Goal: Task Accomplishment & Management: Use online tool/utility

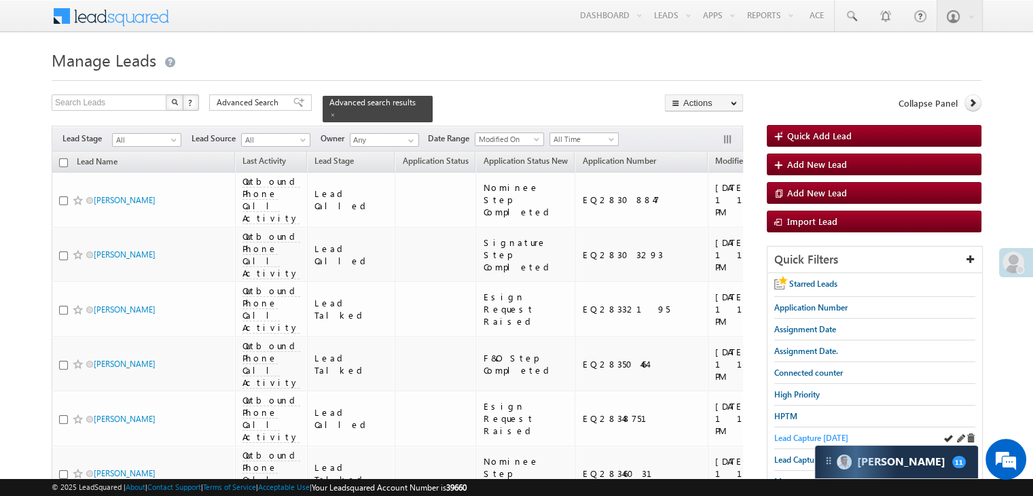
click at [778, 438] on span "Lead Capture [DATE]" at bounding box center [811, 437] width 74 height 10
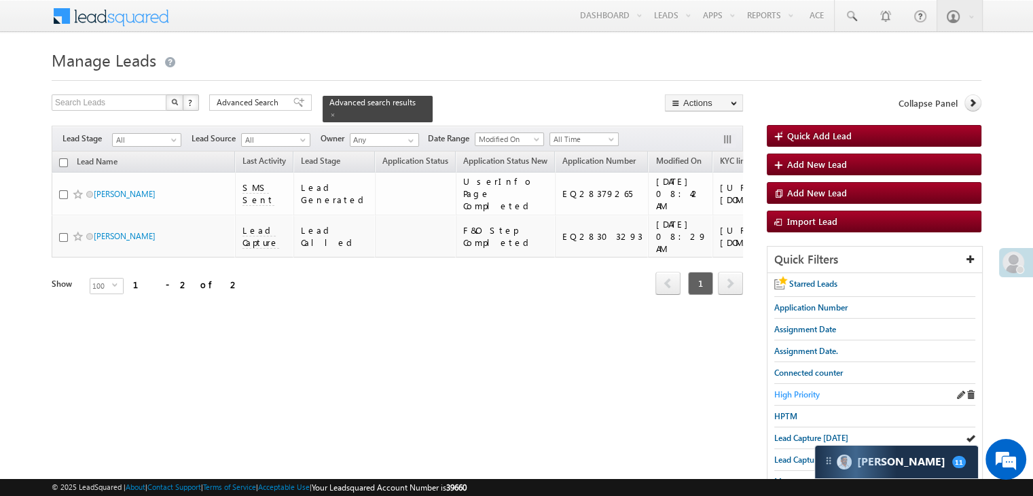
click at [788, 395] on span "High Priority" at bounding box center [796, 394] width 45 height 10
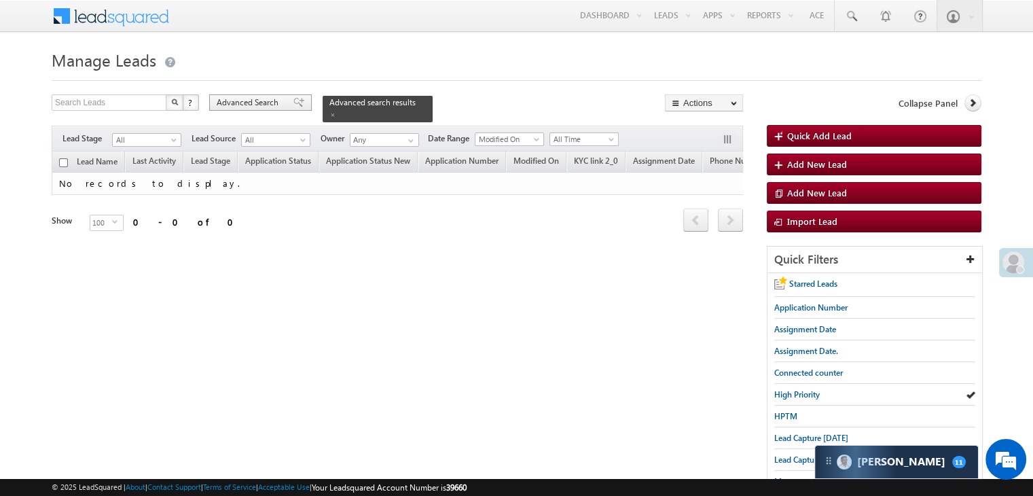
click at [272, 103] on span "Advanced Search" at bounding box center [250, 102] width 66 height 12
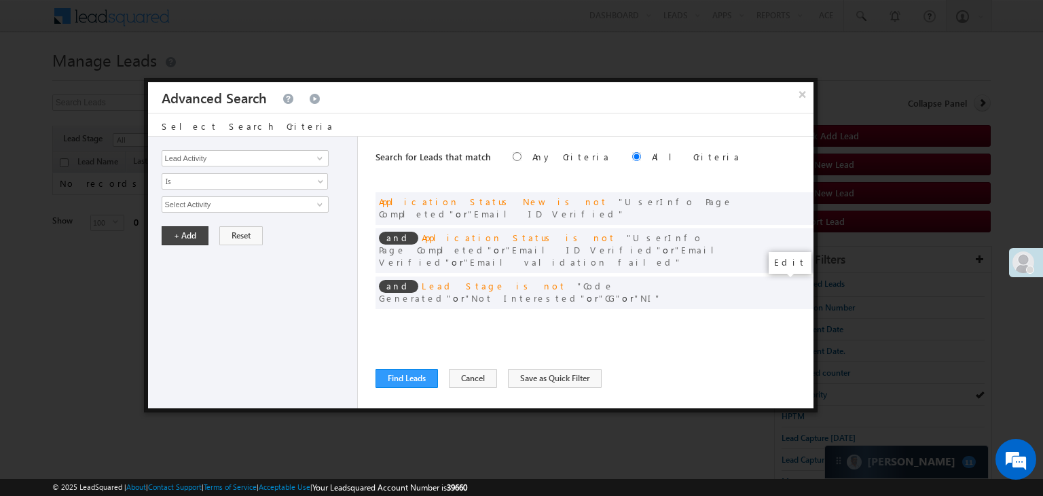
click at [781, 316] on span at bounding box center [782, 321] width 10 height 10
click at [234, 226] on input "07/01/25" at bounding box center [201, 228] width 79 height 18
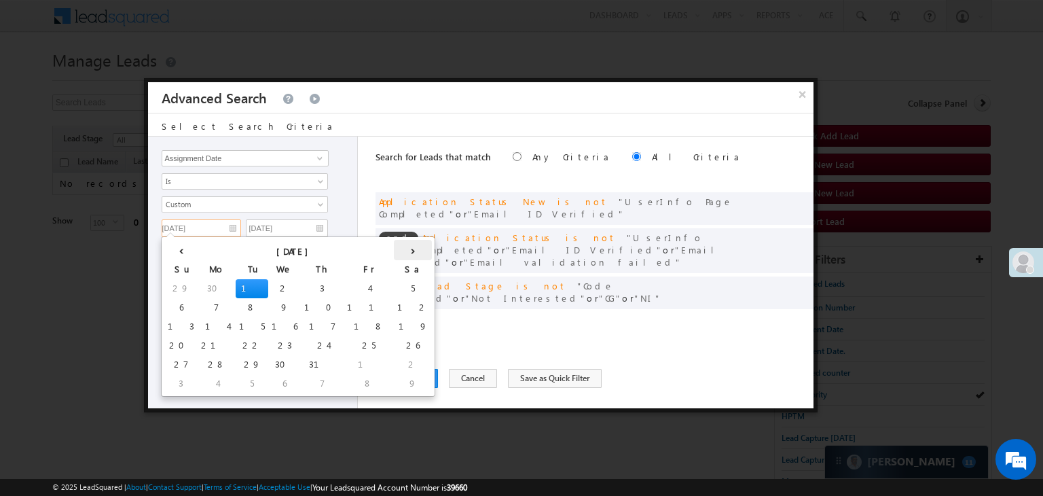
click at [394, 251] on th "›" at bounding box center [413, 250] width 38 height 20
click at [399, 249] on th "›" at bounding box center [415, 250] width 33 height 20
click at [202, 286] on td "1" at bounding box center [218, 288] width 33 height 19
type input "09/01/25"
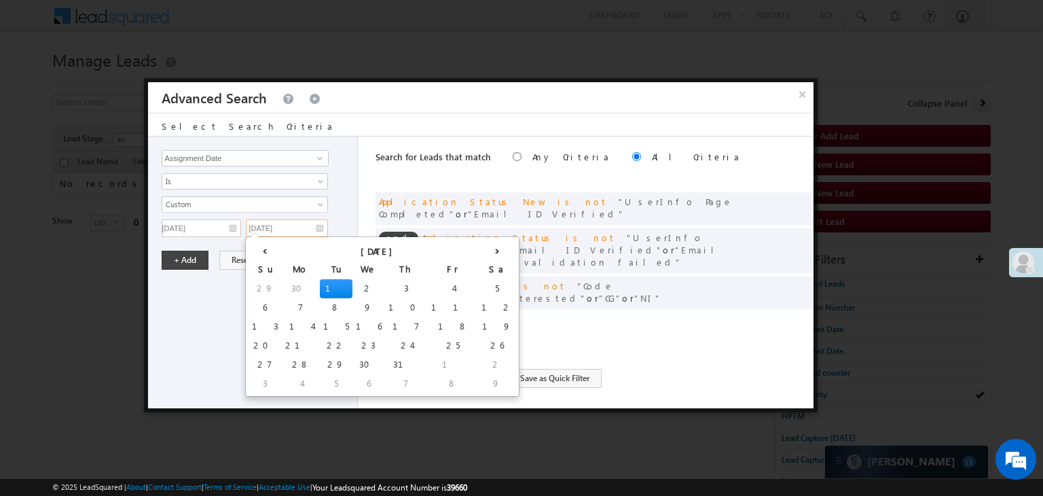
click at [301, 222] on input "07/01/25" at bounding box center [287, 228] width 82 height 18
click at [478, 246] on th "›" at bounding box center [497, 250] width 38 height 20
click at [341, 382] on td "2" at bounding box center [360, 383] width 38 height 19
type input "09/02/25"
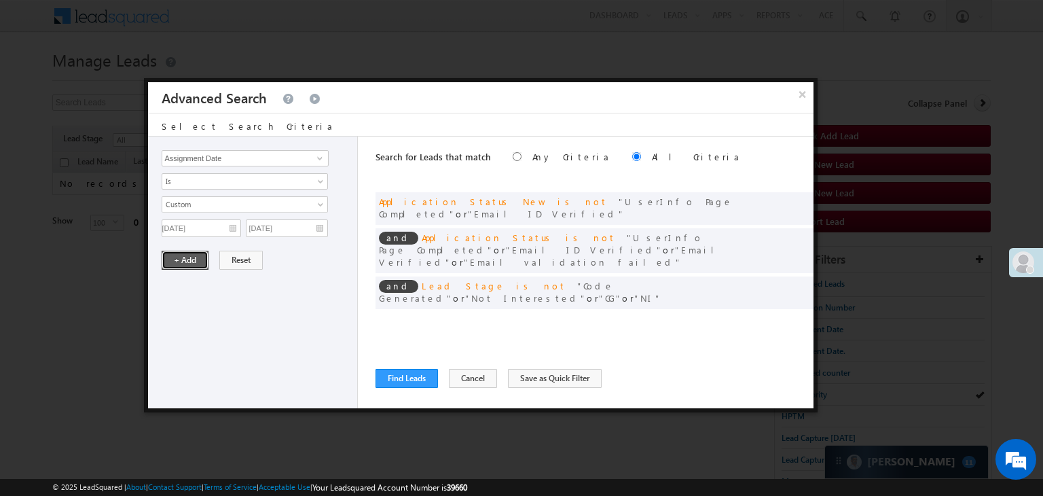
click at [190, 259] on button "+ Add" at bounding box center [185, 260] width 47 height 19
click at [405, 375] on button "Find Leads" at bounding box center [406, 378] width 62 height 19
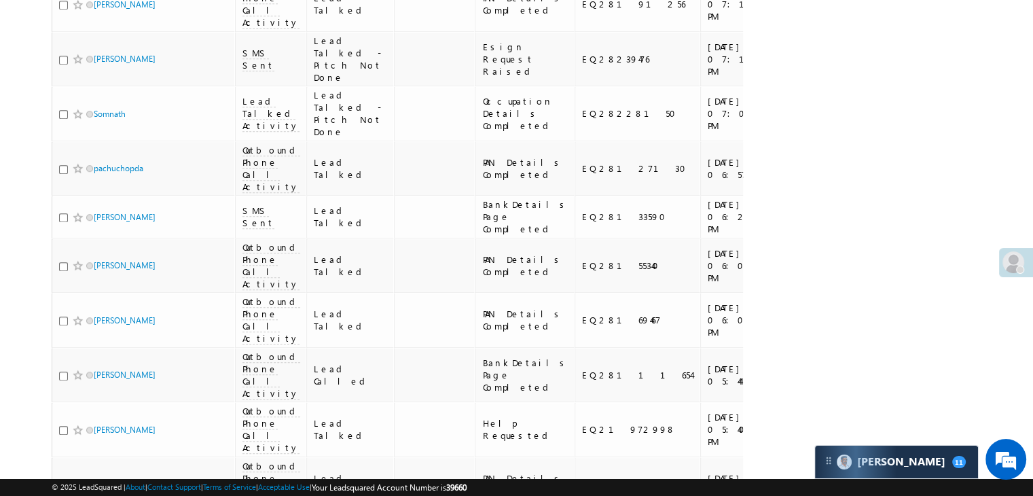
scroll to position [883, 0]
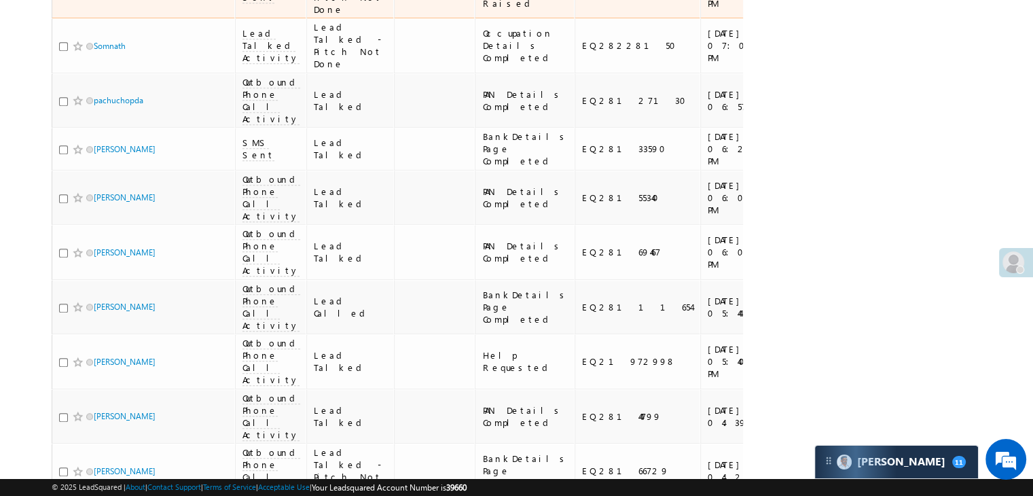
checkbox input "true"
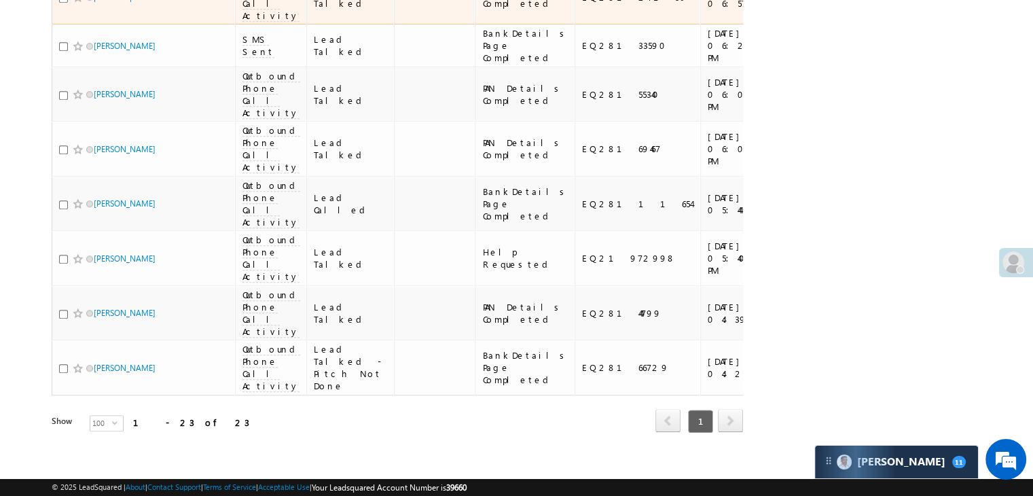
scroll to position [1018, 0]
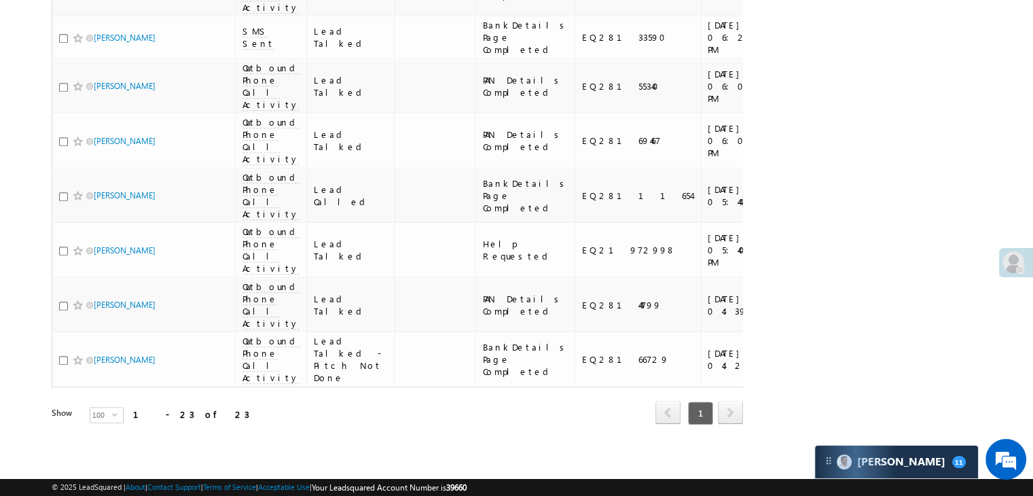
checkbox input "true"
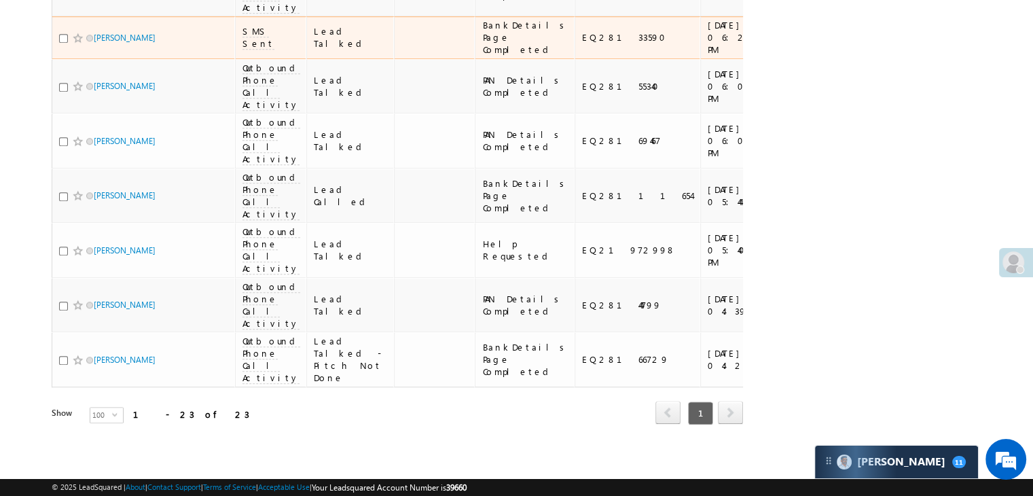
scroll to position [1222, 0]
click at [62, 43] on input "checkbox" at bounding box center [63, 38] width 9 height 9
checkbox input "true"
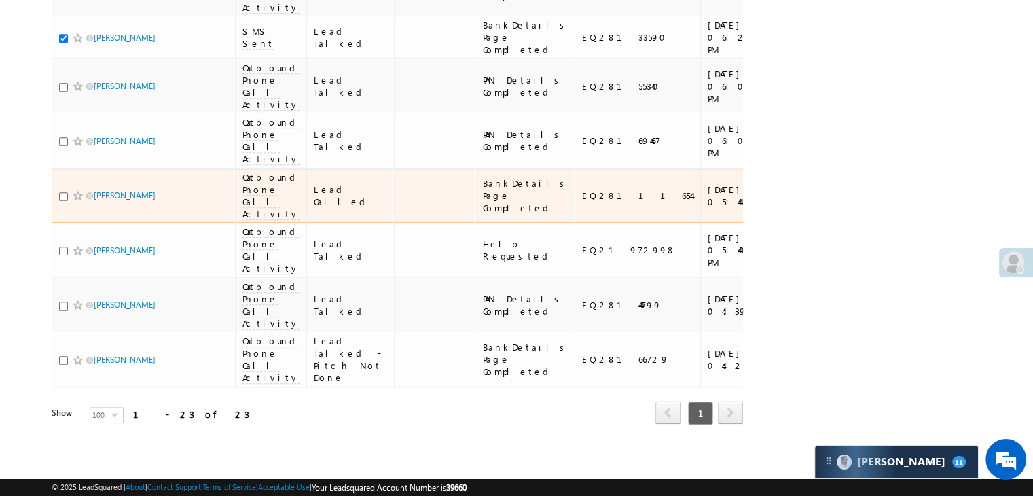
scroll to position [1561, 0]
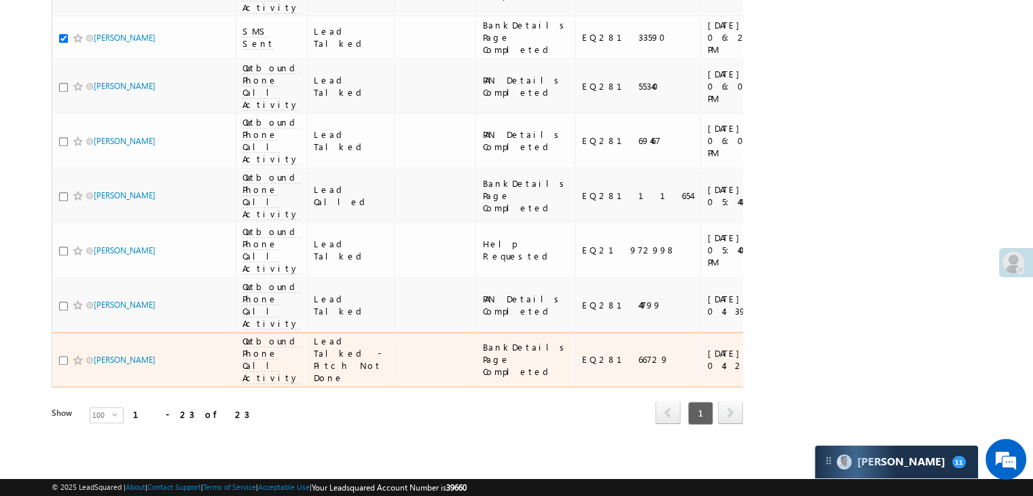
click at [62, 365] on input "checkbox" at bounding box center [63, 360] width 9 height 9
checkbox input "true"
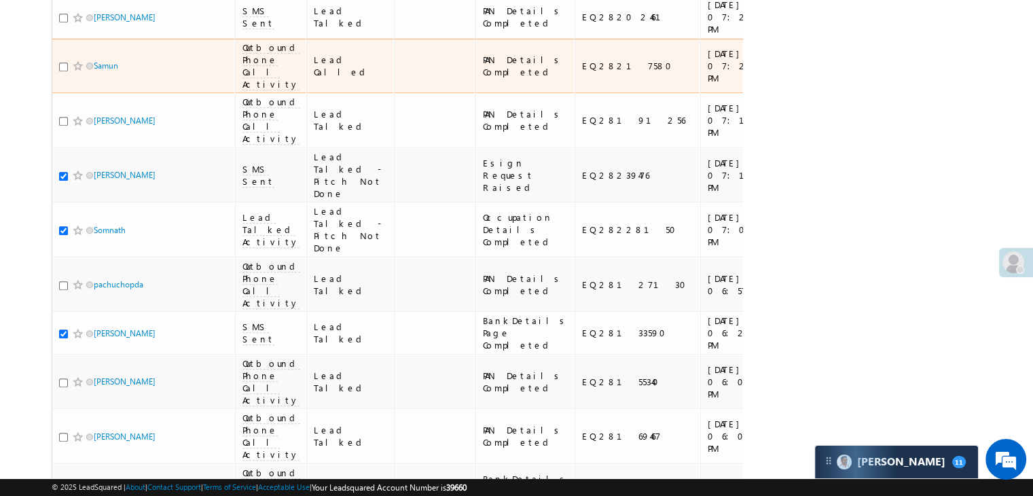
scroll to position [679, 0]
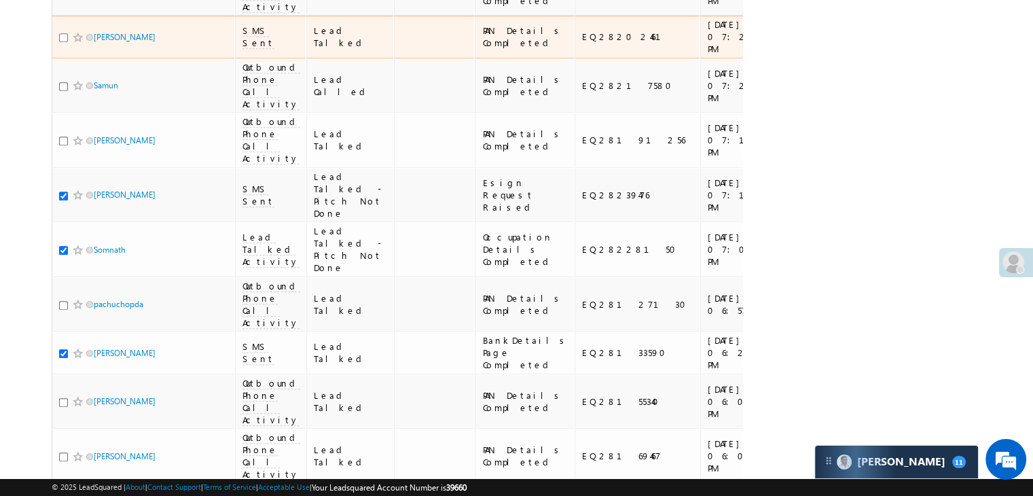
click at [62, 42] on input "checkbox" at bounding box center [63, 37] width 9 height 9
checkbox input "true"
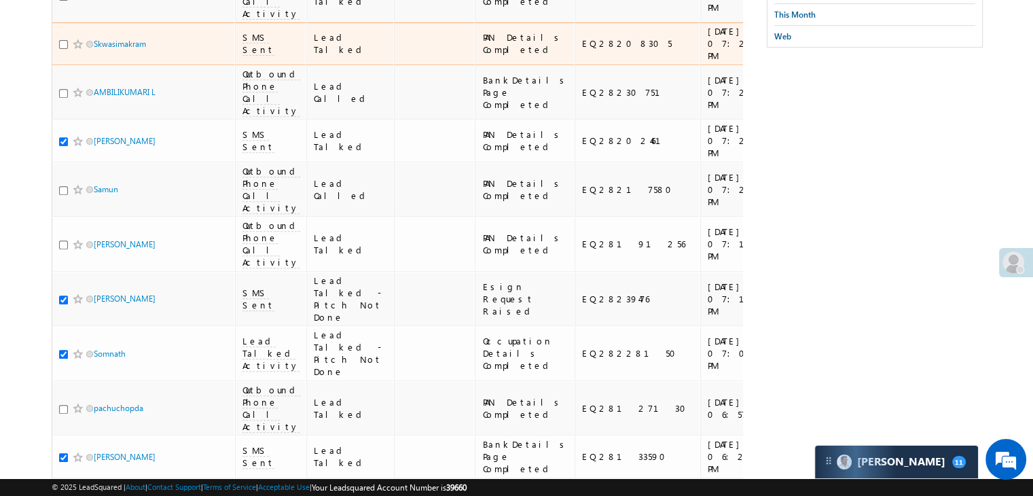
scroll to position [543, 0]
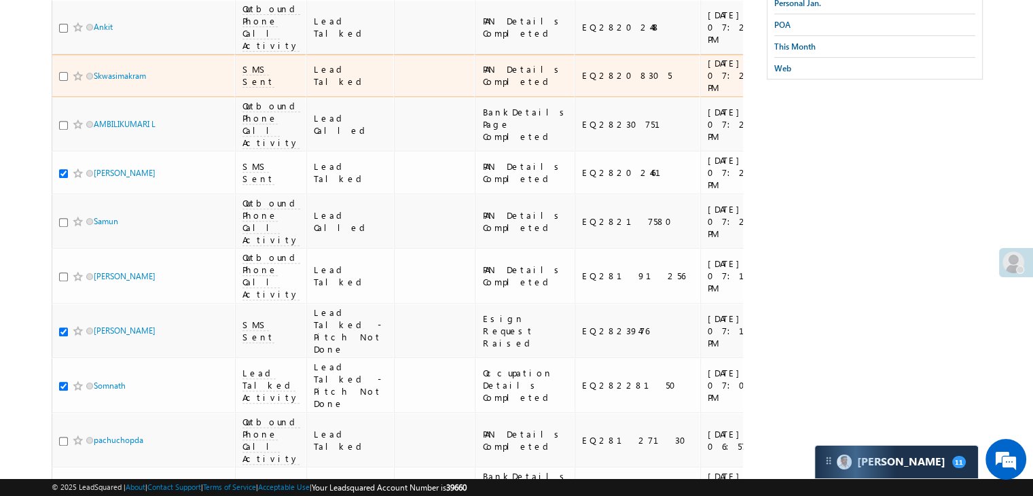
click at [64, 81] on input "checkbox" at bounding box center [63, 76] width 9 height 9
checkbox input "true"
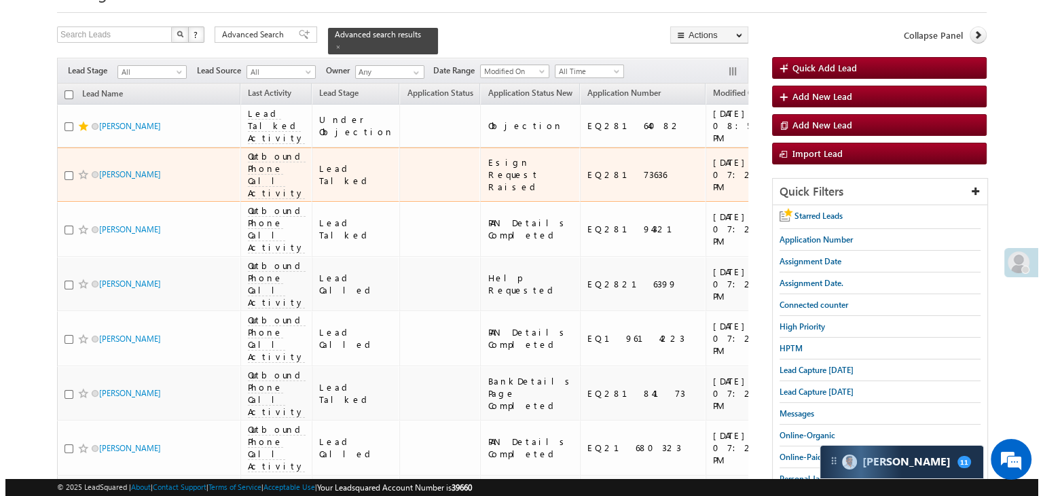
scroll to position [0, 0]
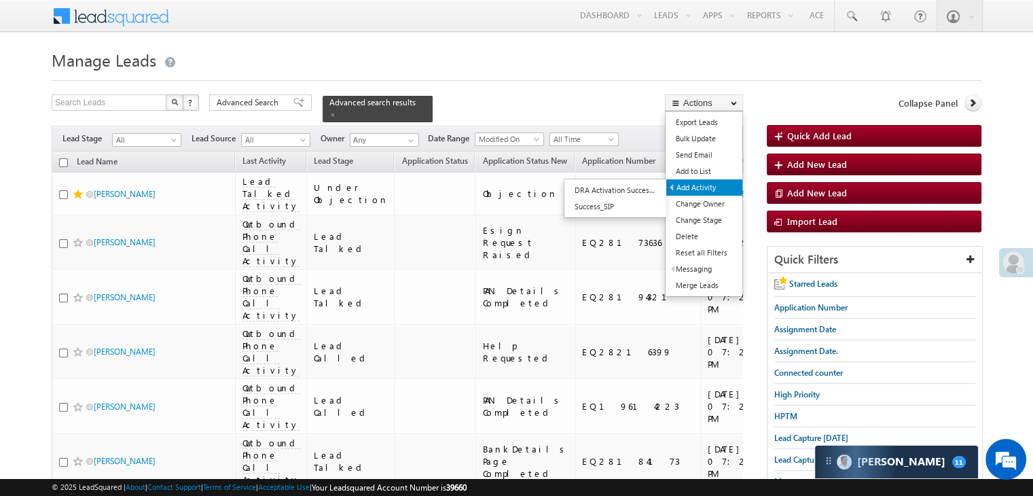
click at [701, 186] on link "Add Activity" at bounding box center [704, 187] width 76 height 16
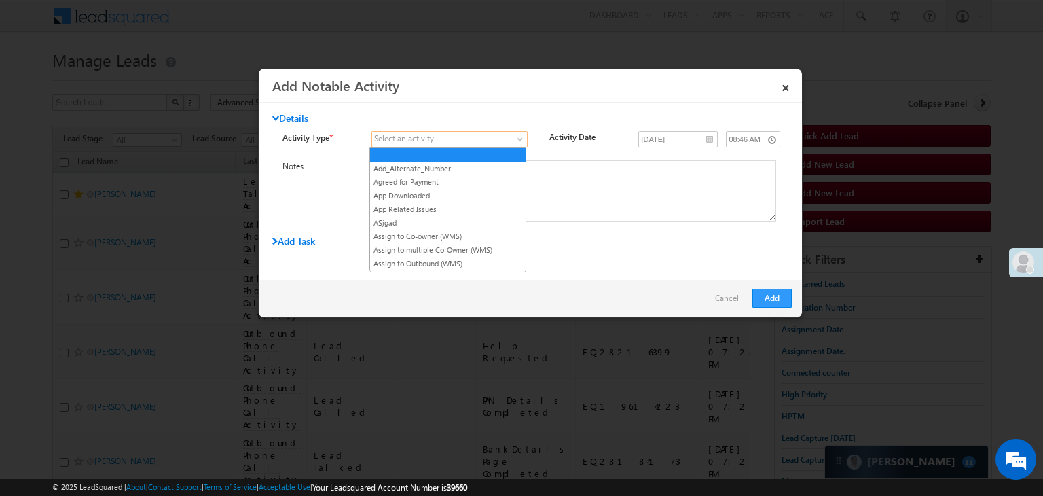
click at [485, 142] on span at bounding box center [441, 139] width 138 height 12
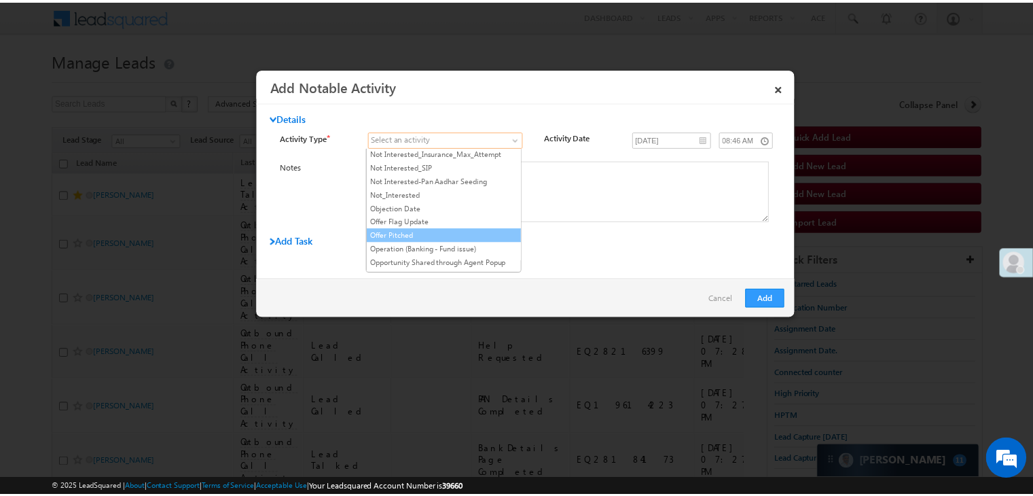
scroll to position [950, 0]
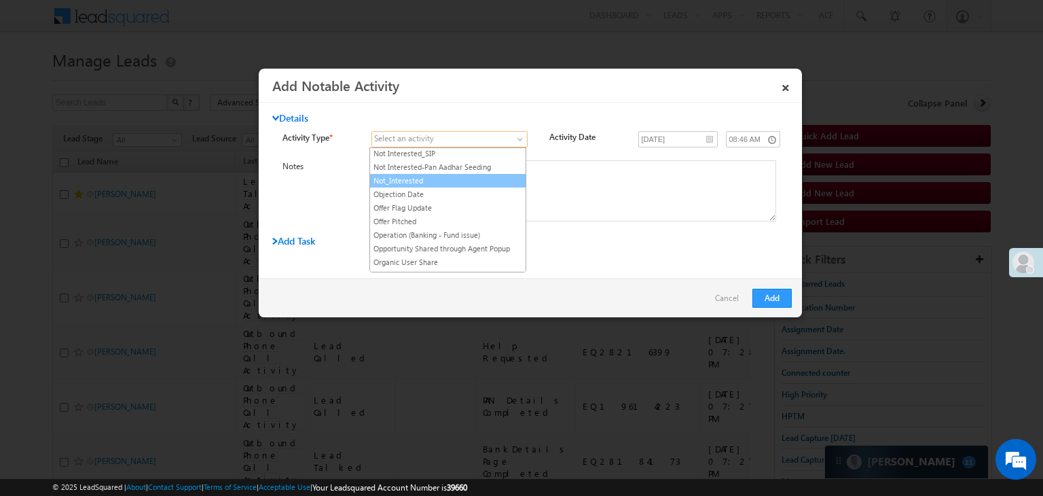
click at [462, 174] on link "Not_Interested" at bounding box center [447, 180] width 155 height 12
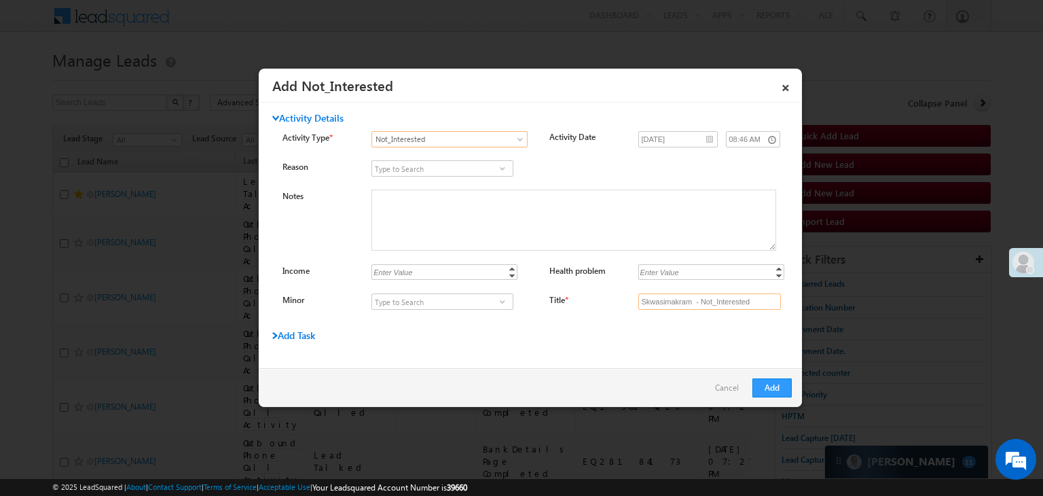
click at [703, 304] on input "Skwasimakram - Not_Interested" at bounding box center [709, 301] width 143 height 16
click at [703, 304] on input "Title *" at bounding box center [709, 301] width 143 height 16
type input "na"
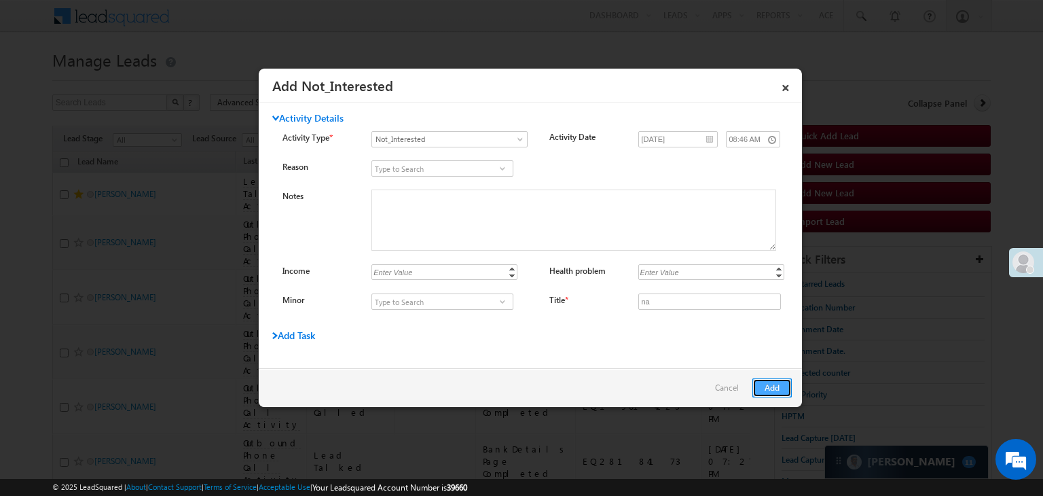
click at [759, 388] on button "Add" at bounding box center [771, 387] width 39 height 19
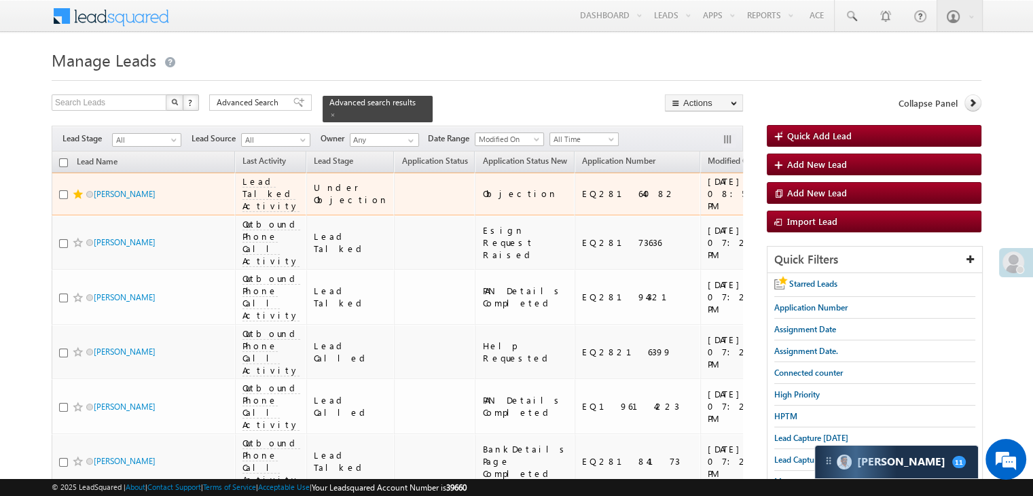
click at [574, 196] on td "EQ28164082" at bounding box center [637, 193] width 126 height 43
copy div "EQ28164082"
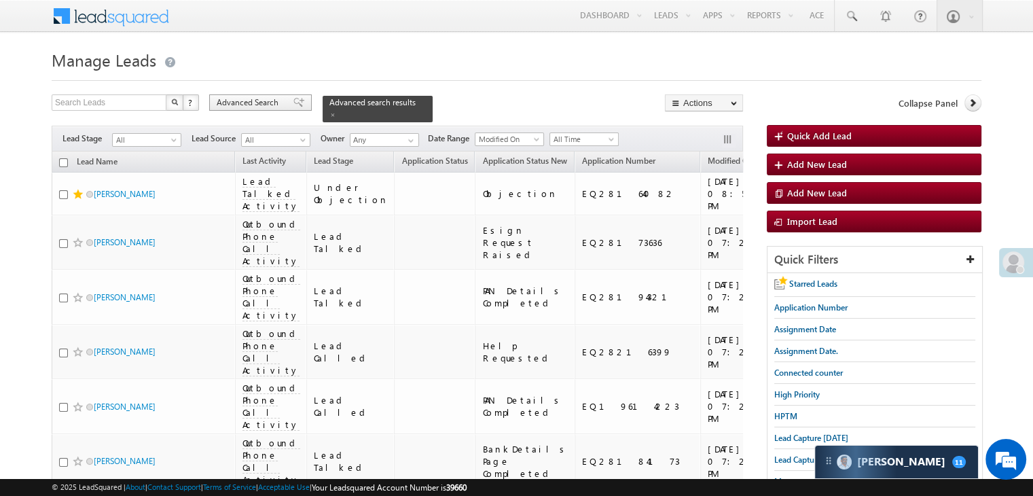
click at [293, 104] on span at bounding box center [298, 103] width 11 height 10
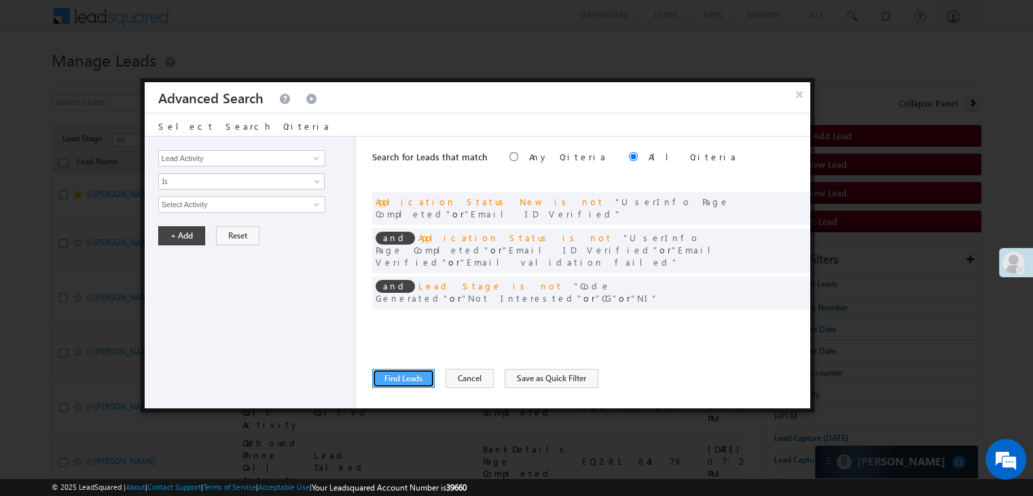
click at [390, 376] on button "Find Leads" at bounding box center [403, 378] width 62 height 19
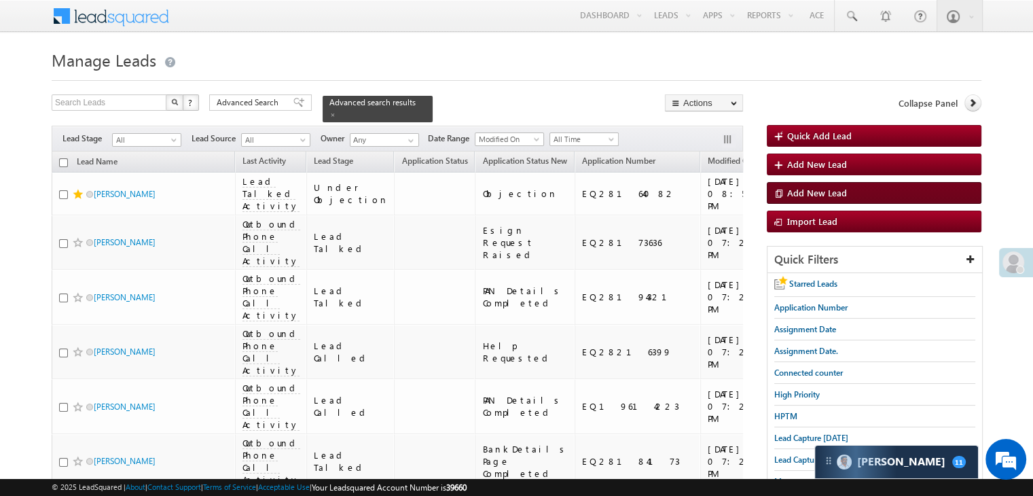
scroll to position [68, 0]
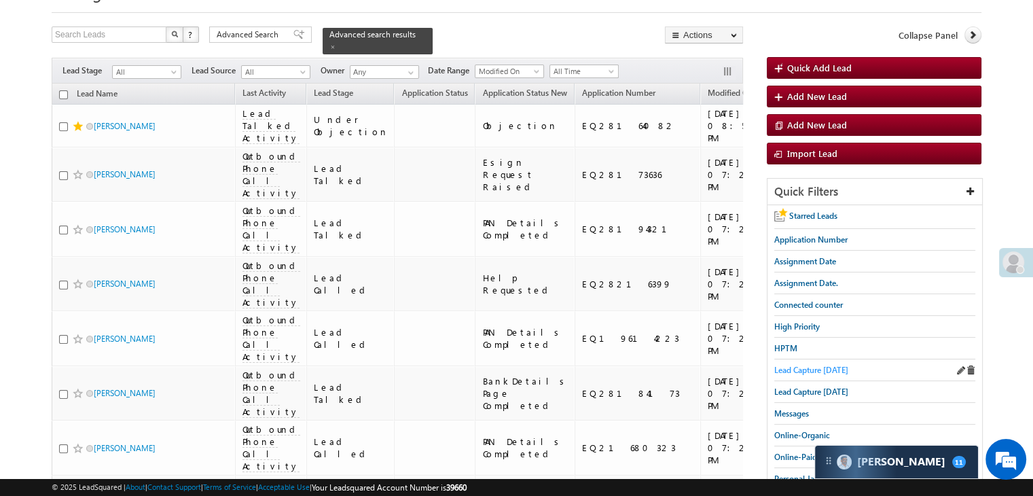
click at [838, 367] on span "Lead Capture today" at bounding box center [811, 370] width 74 height 10
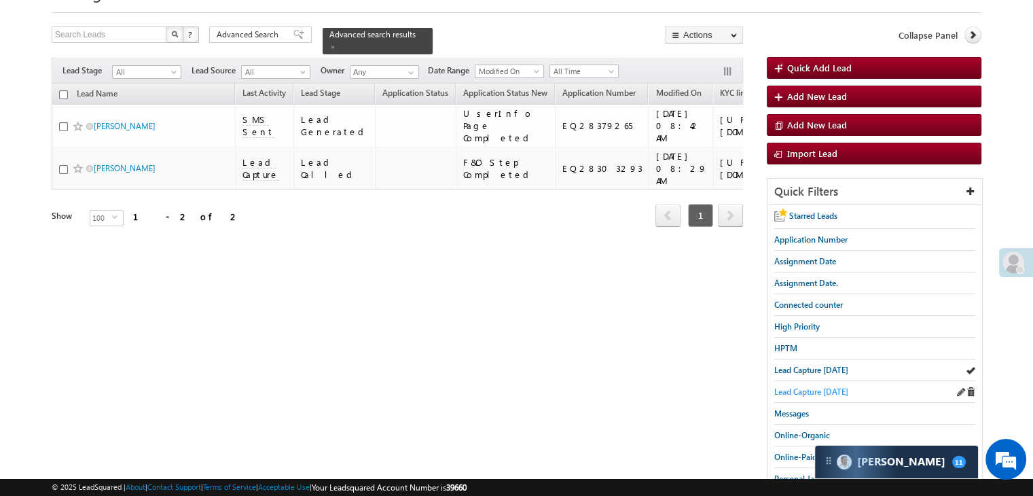
click at [806, 386] on span "Lead Capture yesterday" at bounding box center [811, 391] width 74 height 10
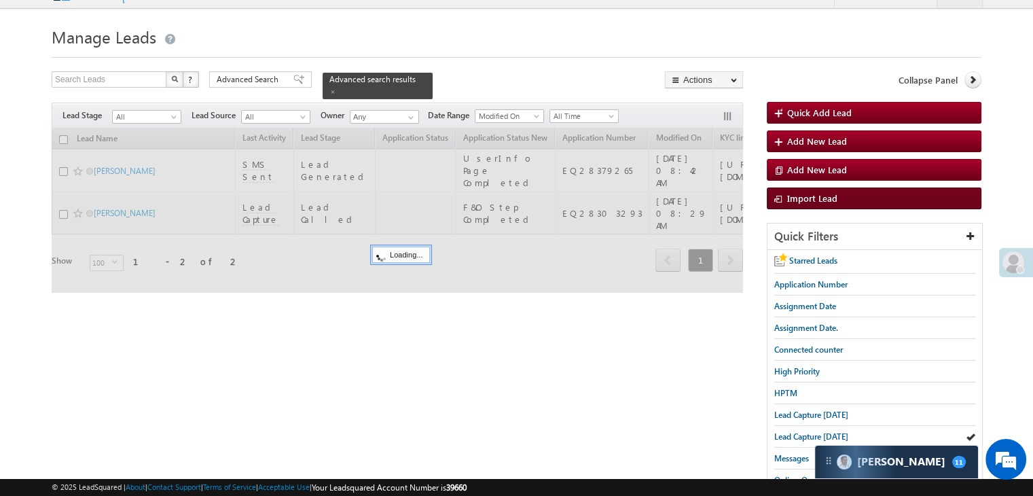
scroll to position [0, 0]
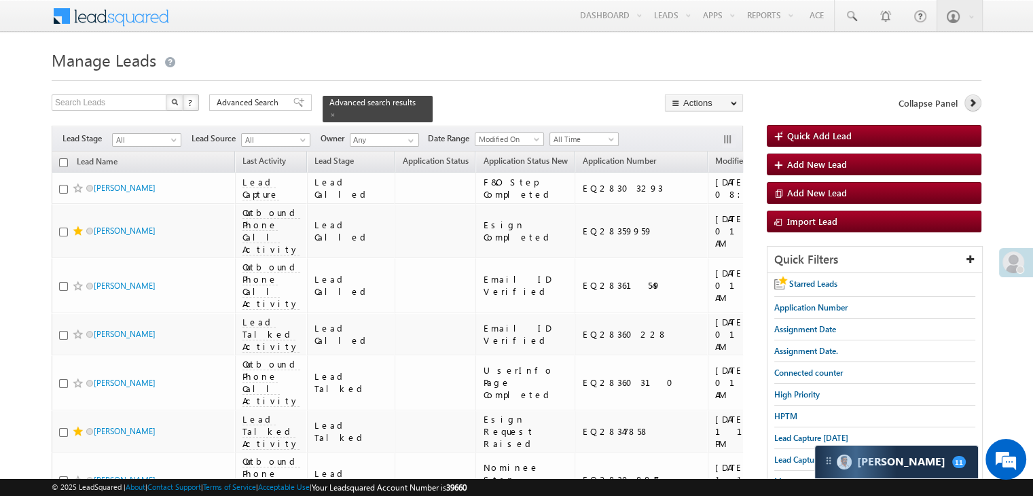
click at [973, 107] on icon at bounding box center [972, 103] width 10 height 10
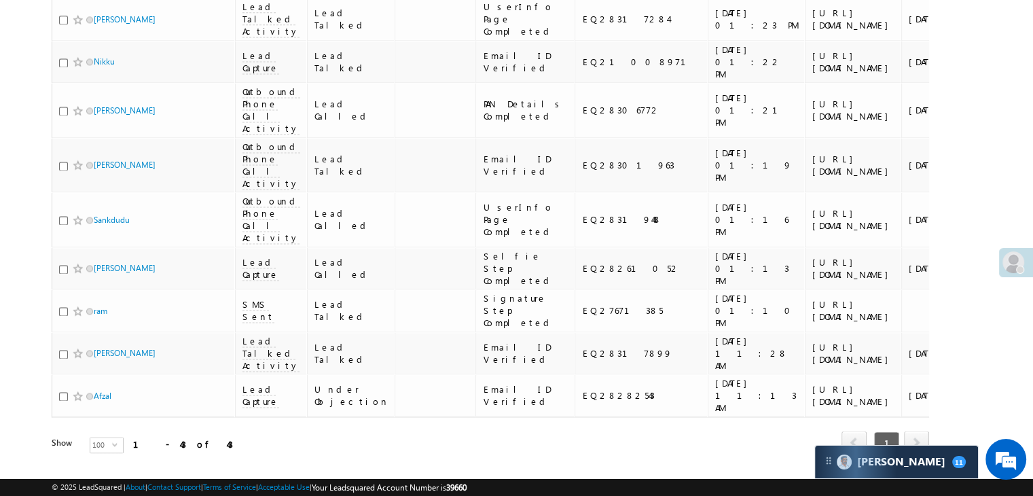
scroll to position [1969, 0]
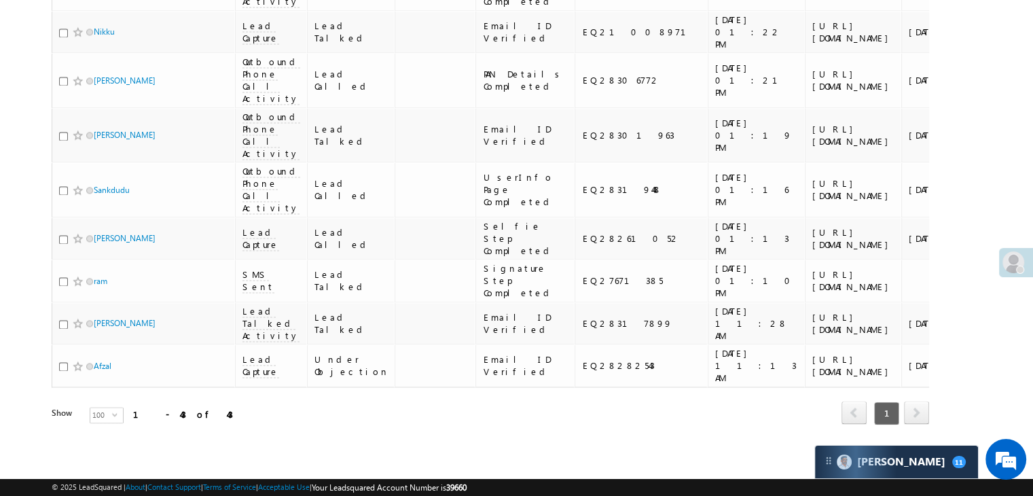
copy div "EQ27980155"
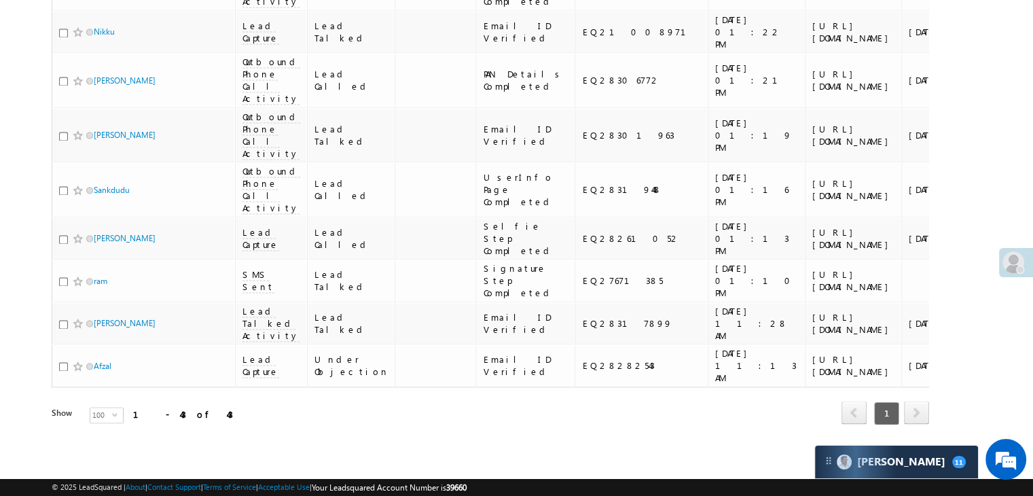
copy div "EQ27784628"
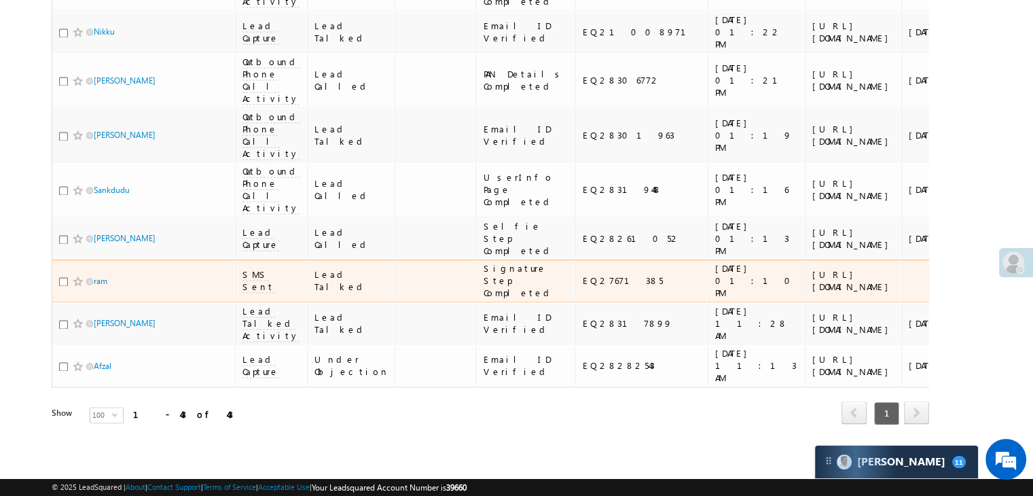
click at [582, 274] on div "EQ27671385" at bounding box center [641, 280] width 119 height 12
copy div "EQ27671385"
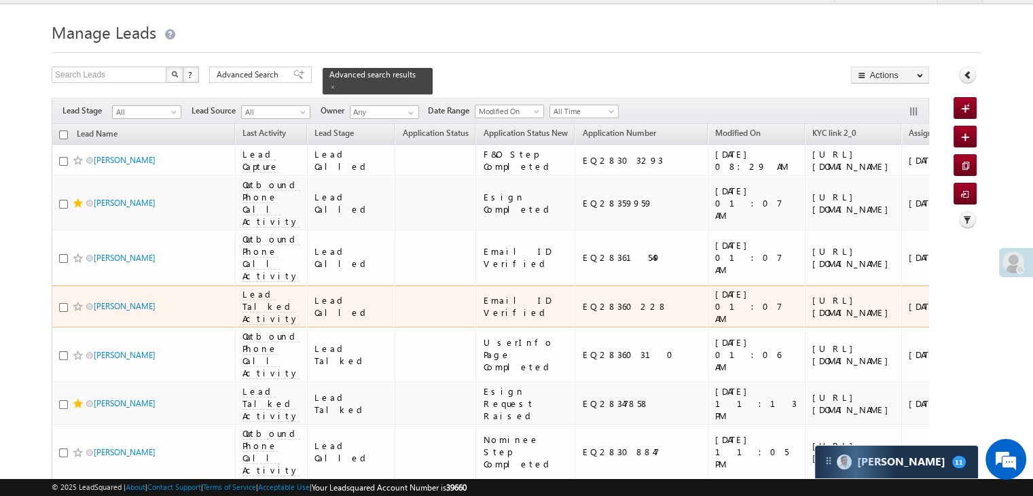
scroll to position [0, 0]
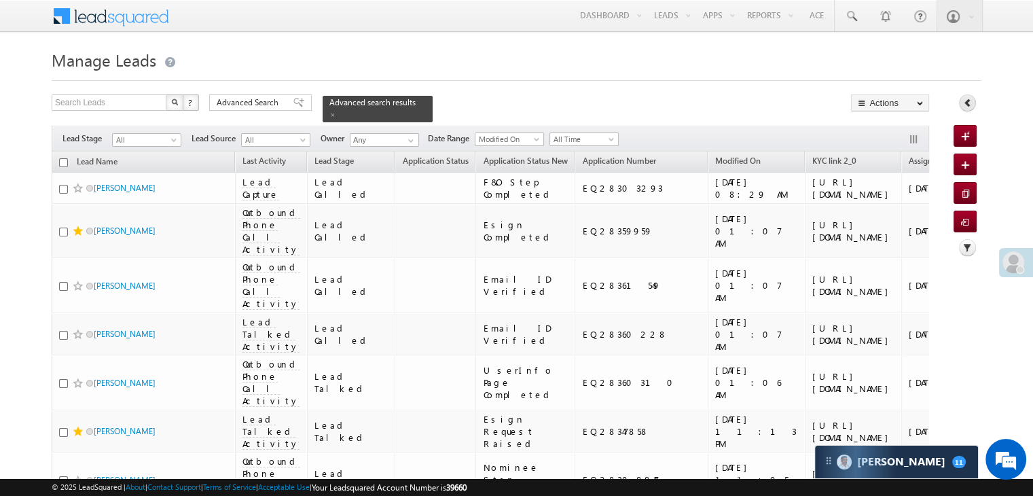
click at [967, 102] on icon at bounding box center [968, 103] width 10 height 10
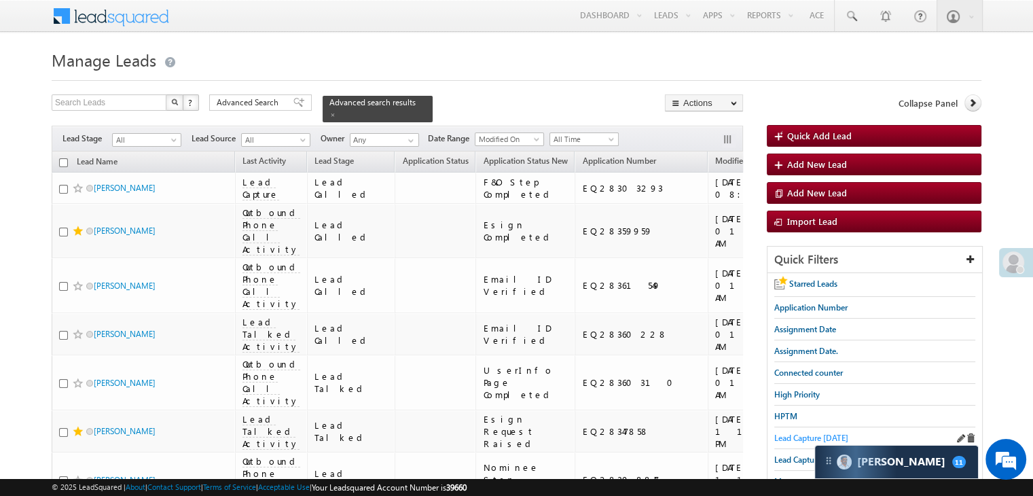
click at [783, 437] on span "Lead Capture today" at bounding box center [811, 437] width 74 height 10
